Goal: Task Accomplishment & Management: Manage account settings

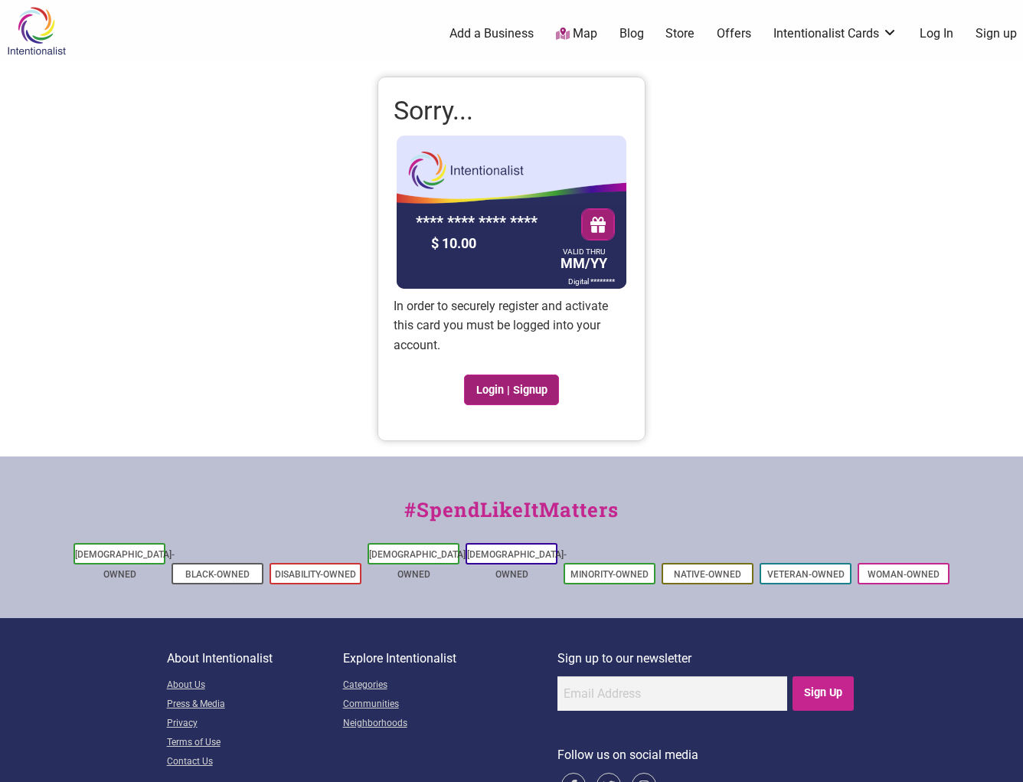
click at [532, 391] on link "Login | Signup" at bounding box center [511, 389] width 95 height 31
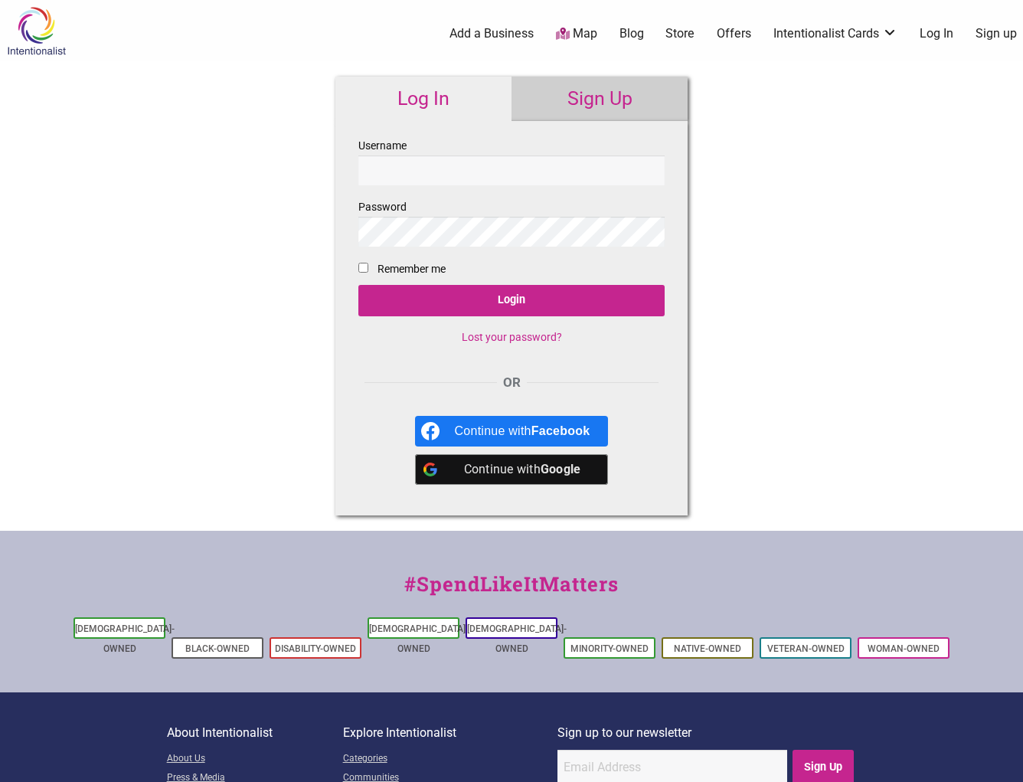
click at [416, 175] on input "Username" at bounding box center [511, 170] width 306 height 30
click at [502, 464] on div "Continue with Google" at bounding box center [522, 469] width 135 height 31
